Goal: Task Accomplishment & Management: Manage account settings

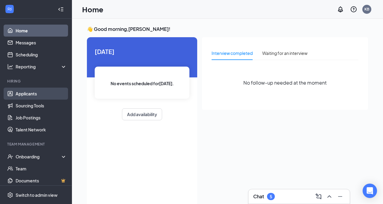
click at [28, 91] on link "Applicants" at bounding box center [41, 94] width 51 height 12
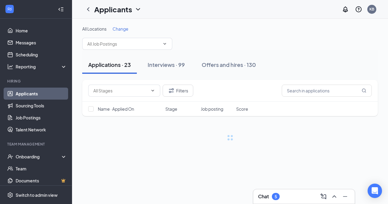
click at [119, 28] on span "Change" at bounding box center [120, 28] width 16 height 5
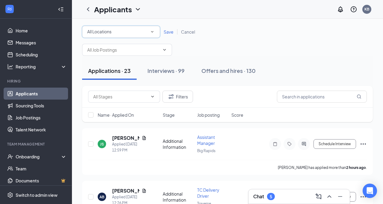
click at [145, 32] on div "All Locations" at bounding box center [121, 31] width 68 height 7
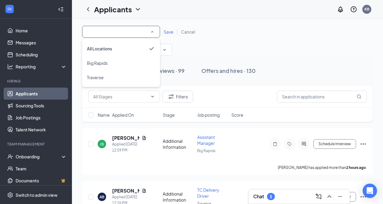
drag, startPoint x: 112, startPoint y: 66, endPoint x: 82, endPoint y: 72, distance: 30.6
click at [102, 67] on li "Big Rapids" at bounding box center [121, 63] width 78 height 14
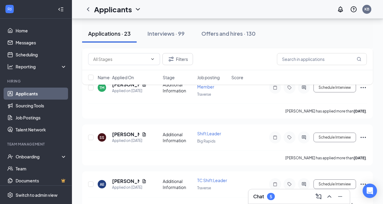
scroll to position [420, 0]
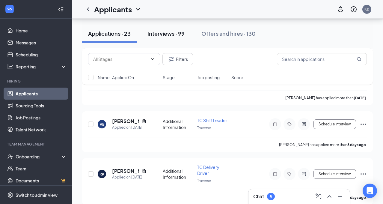
click at [171, 37] on div "Interviews · 99" at bounding box center [166, 33] width 37 height 7
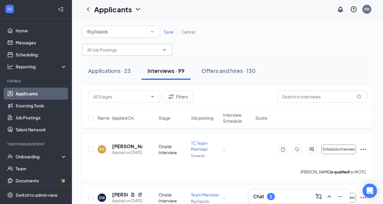
click at [164, 49] on icon "ChevronDown" at bounding box center [164, 49] width 5 height 5
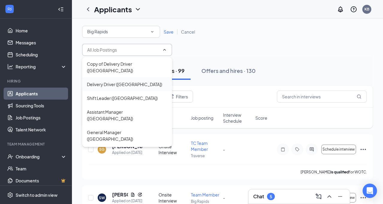
click at [124, 81] on div "Delivery Driver ([GEOGRAPHIC_DATA])" at bounding box center [124, 84] width 75 height 7
type input "Delivery Driver ([GEOGRAPHIC_DATA])"
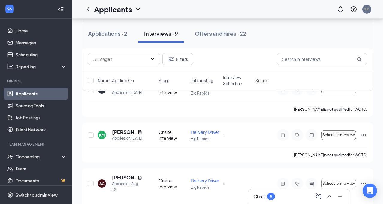
scroll to position [150, 0]
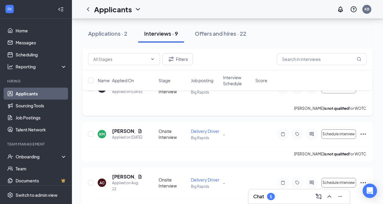
click at [363, 92] on icon "Ellipses" at bounding box center [363, 88] width 7 height 7
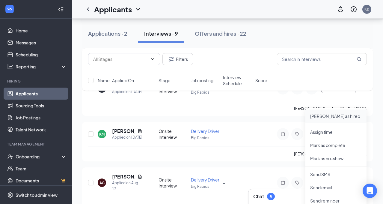
click at [333, 116] on p "[PERSON_NAME] as hired" at bounding box center [336, 116] width 52 height 6
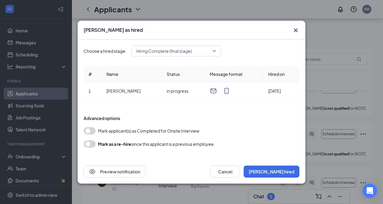
click at [91, 132] on button "button" at bounding box center [90, 130] width 12 height 7
click at [94, 139] on form "Advanced options Mark applicant(s) as Completed for Onsite Interview [PERSON_NA…" at bounding box center [192, 131] width 216 height 44
click at [87, 150] on form "Advanced options Mark applicant(s) as Completed for Onsite Interview [PERSON_NA…" at bounding box center [192, 131] width 216 height 44
click at [91, 143] on button "button" at bounding box center [90, 143] width 12 height 7
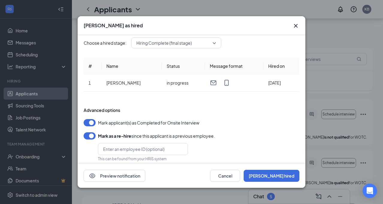
scroll to position [0, 0]
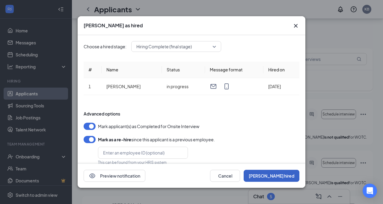
click at [280, 173] on button "[PERSON_NAME] hired" at bounding box center [272, 176] width 56 height 12
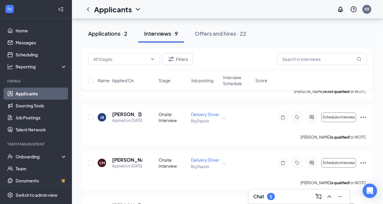
click at [120, 30] on div "Applications · 2" at bounding box center [107, 33] width 39 height 7
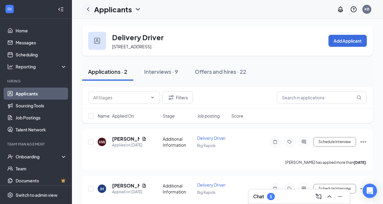
click at [84, 9] on div at bounding box center [88, 9] width 12 height 12
click at [89, 9] on icon "ChevronLeft" at bounding box center [88, 9] width 7 height 7
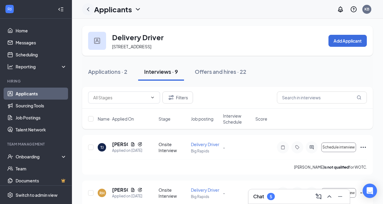
click at [90, 10] on icon "ChevronLeft" at bounding box center [88, 9] width 7 height 7
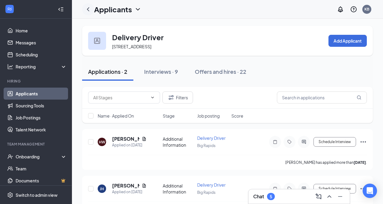
click at [89, 6] on icon "ChevronLeft" at bounding box center [88, 9] width 7 height 7
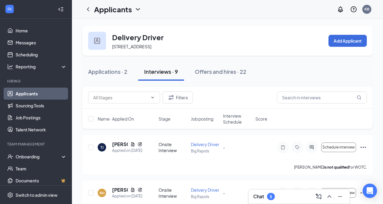
click at [138, 11] on icon "ChevronDown" at bounding box center [137, 9] width 7 height 7
click at [138, 10] on icon "ChevronDown" at bounding box center [137, 9] width 7 height 7
click at [117, 25] on link "Applicants" at bounding box center [130, 26] width 65 height 6
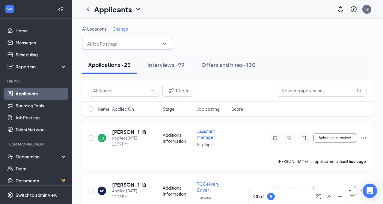
click at [145, 42] on input "text" at bounding box center [123, 43] width 73 height 7
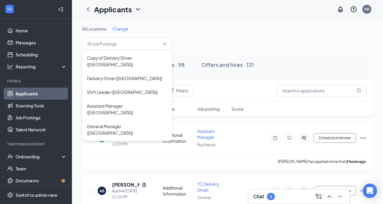
click at [118, 26] on span "Change" at bounding box center [120, 28] width 16 height 5
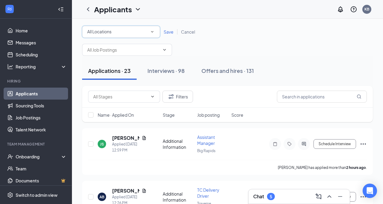
click at [115, 31] on div "All Locations" at bounding box center [121, 31] width 68 height 7
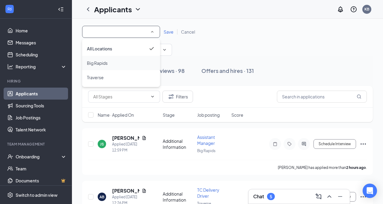
click at [110, 64] on div "Big Rapids" at bounding box center [121, 62] width 68 height 7
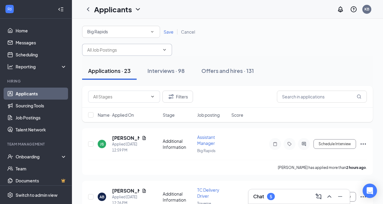
click at [166, 52] on icon "ChevronDown" at bounding box center [164, 49] width 5 height 5
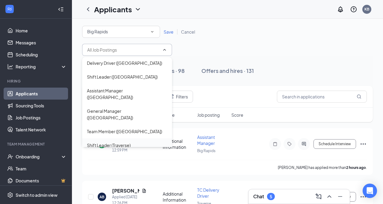
scroll to position [30, 0]
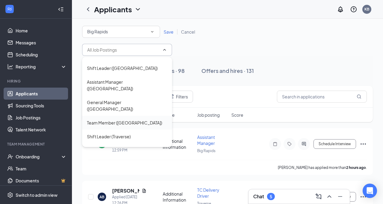
click at [131, 119] on div "Team Member ([GEOGRAPHIC_DATA])" at bounding box center [124, 122] width 75 height 7
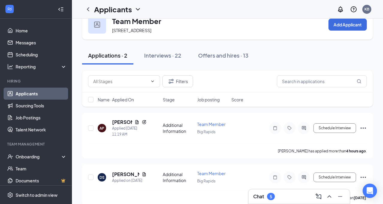
scroll to position [25, 0]
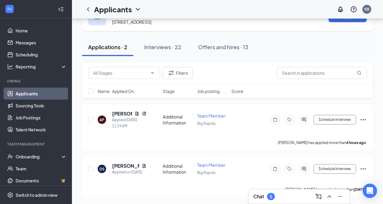
click at [147, 43] on div "Interviews · 22" at bounding box center [162, 46] width 37 height 7
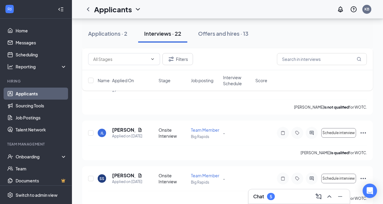
scroll to position [120, 0]
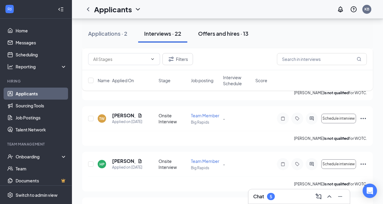
click at [234, 32] on div "Offers and hires · 13" at bounding box center [223, 33] width 50 height 7
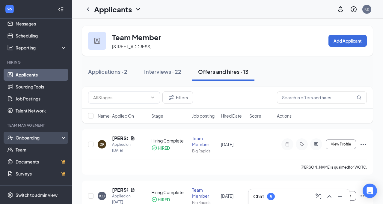
scroll to position [43, 0]
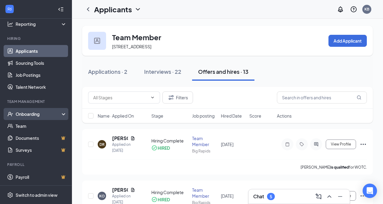
click at [29, 117] on div "Onboarding" at bounding box center [36, 114] width 72 height 12
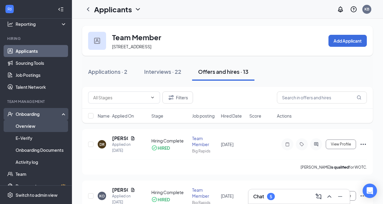
click at [26, 125] on link "Overview" at bounding box center [41, 126] width 51 height 12
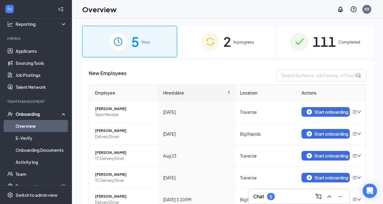
click at [231, 41] on div "2 In progress" at bounding box center [227, 41] width 95 height 31
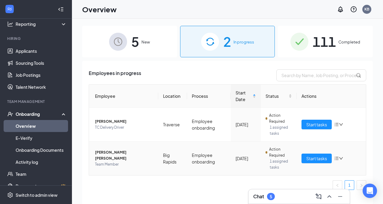
click at [339, 157] on icon "bars" at bounding box center [336, 158] width 5 height 5
drag, startPoint x: 186, startPoint y: 147, endPoint x: 192, endPoint y: 147, distance: 6.3
click at [186, 147] on td "Big Rapids" at bounding box center [172, 159] width 29 height 34
click at [316, 156] on span "Start tasks" at bounding box center [316, 158] width 21 height 7
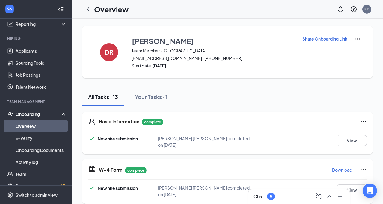
click at [33, 127] on link "Overview" at bounding box center [41, 126] width 51 height 12
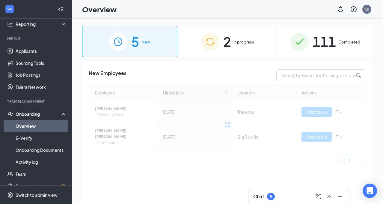
click at [132, 45] on span "5" at bounding box center [135, 41] width 8 height 21
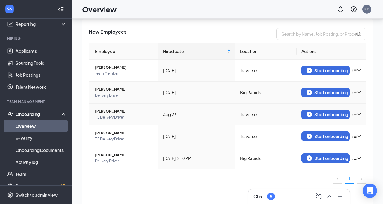
scroll to position [27, 0]
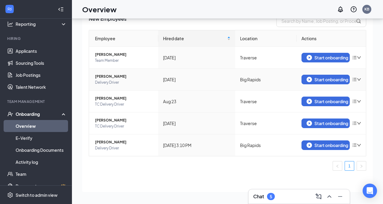
click at [357, 78] on icon "down" at bounding box center [359, 79] width 4 height 4
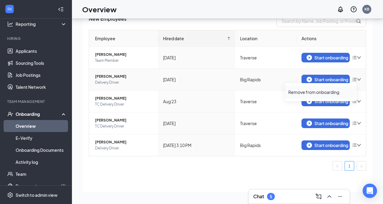
click at [321, 92] on div "Remove from onboarding" at bounding box center [320, 92] width 65 height 6
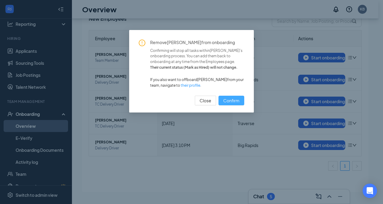
click at [233, 100] on span "Confirm" at bounding box center [231, 100] width 16 height 7
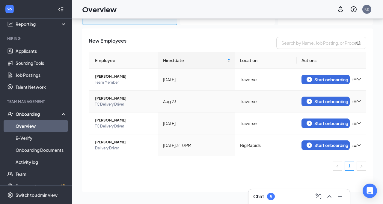
scroll to position [5, 0]
click at [323, 146] on div "Start onboarding" at bounding box center [326, 144] width 38 height 5
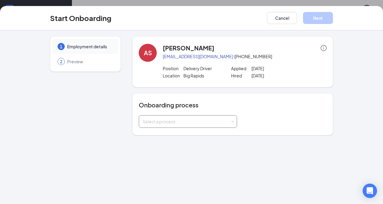
click at [199, 119] on div "Select a process" at bounding box center [187, 121] width 88 height 6
click at [176, 138] on li "Employee onboarding" at bounding box center [172, 134] width 98 height 11
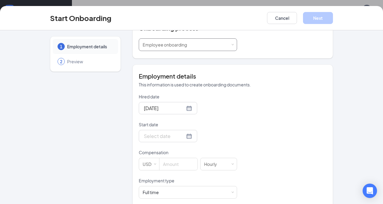
scroll to position [90, 0]
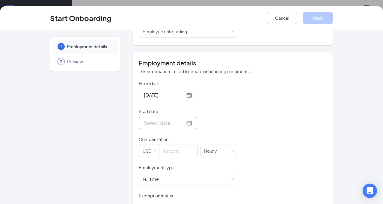
click at [166, 123] on div at bounding box center [168, 122] width 48 height 7
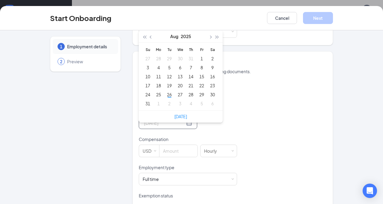
type input "[DATE]"
click at [155, 103] on div "1" at bounding box center [158, 103] width 7 height 7
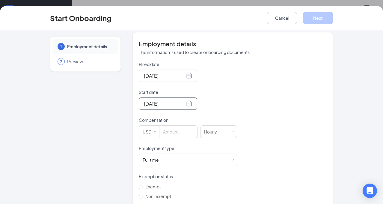
scroll to position [120, 0]
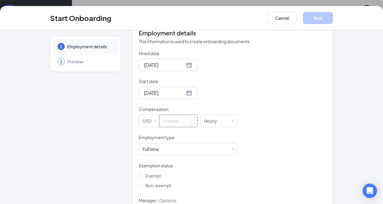
click at [160, 121] on input at bounding box center [179, 121] width 38 height 12
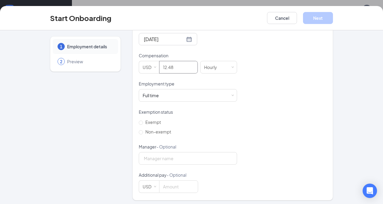
scroll to position [176, 0]
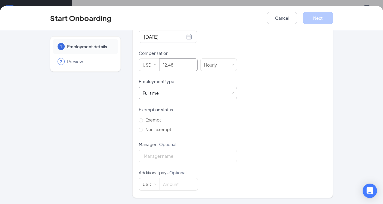
type input "12.48"
click at [167, 89] on div "Full time Works 30+ hours per week and is reasonably expected to work" at bounding box center [188, 93] width 91 height 12
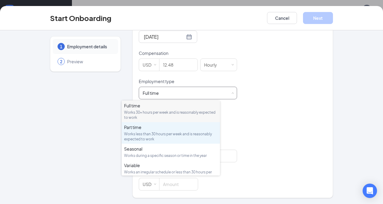
click at [150, 129] on div "Part time" at bounding box center [171, 127] width 94 height 6
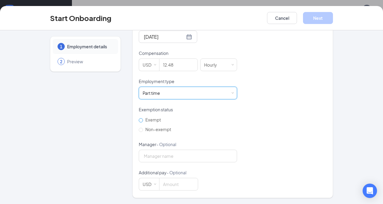
click at [143, 120] on span "Exempt" at bounding box center [153, 119] width 20 height 5
click at [139, 120] on input "Exempt" at bounding box center [141, 120] width 4 height 4
radio input "true"
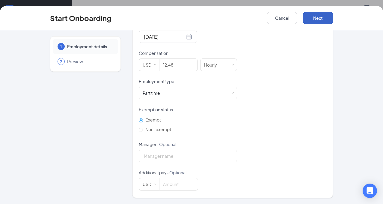
click at [333, 19] on button "Next" at bounding box center [318, 18] width 30 height 12
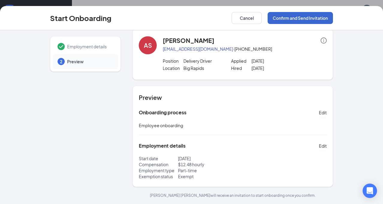
scroll to position [7, 0]
click at [331, 19] on button "Confirm and Send Invitation" at bounding box center [300, 18] width 65 height 12
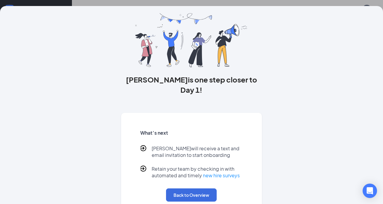
scroll to position [33, 0]
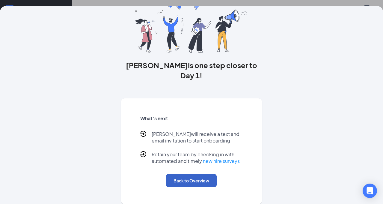
click at [193, 184] on button "Back to Overview" at bounding box center [191, 180] width 51 height 13
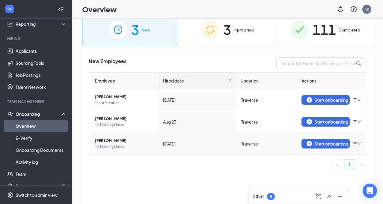
scroll to position [0, 0]
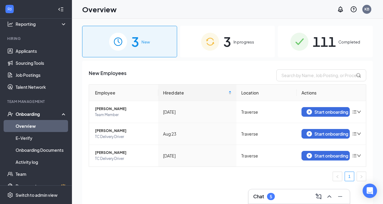
click at [219, 35] on img at bounding box center [210, 42] width 18 height 18
